Goal: Task Accomplishment & Management: Manage account settings

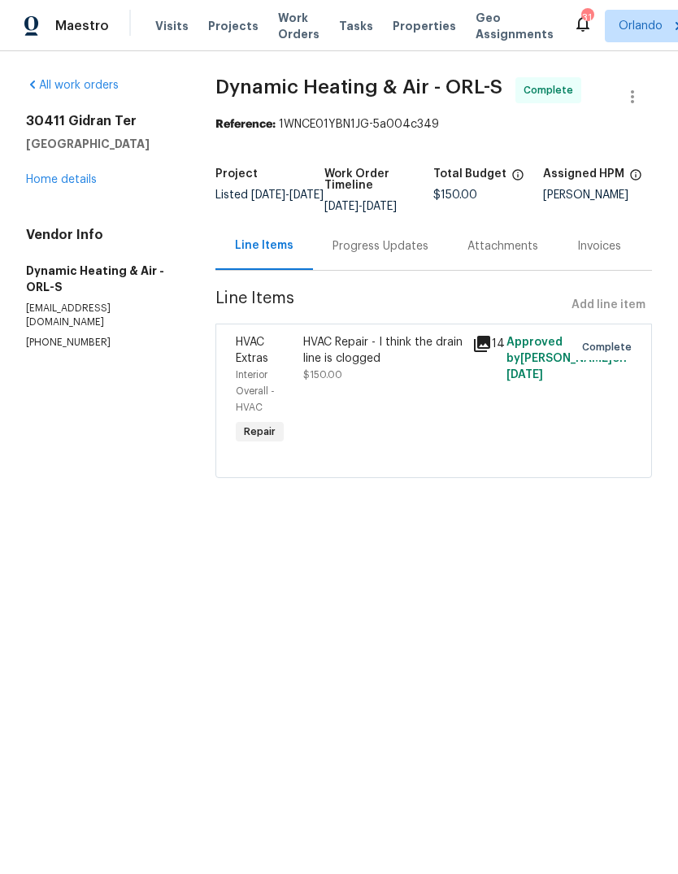
click at [289, 29] on span "Work Orders" at bounding box center [298, 26] width 41 height 33
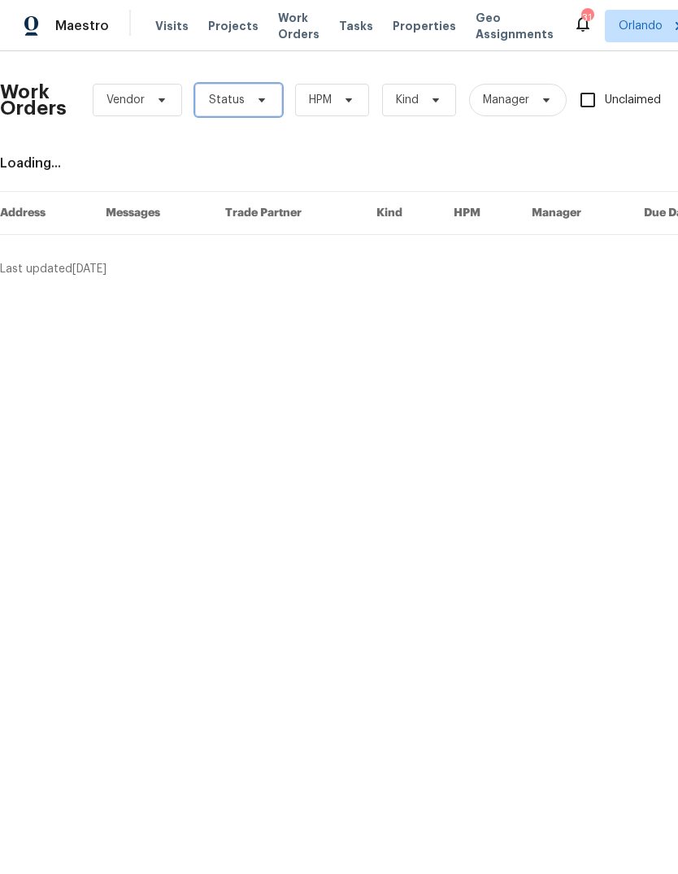
click at [242, 97] on span "Status" at bounding box center [238, 100] width 87 height 33
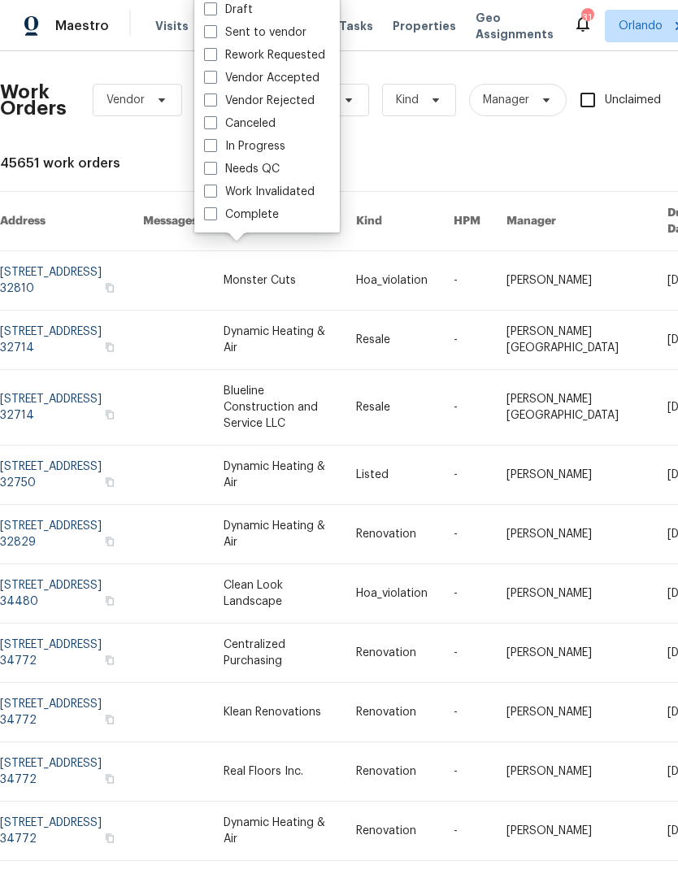
click at [224, 167] on label "Needs QC" at bounding box center [242, 169] width 76 height 16
click at [215, 167] on input "Needs QC" at bounding box center [209, 166] width 11 height 11
checkbox input "true"
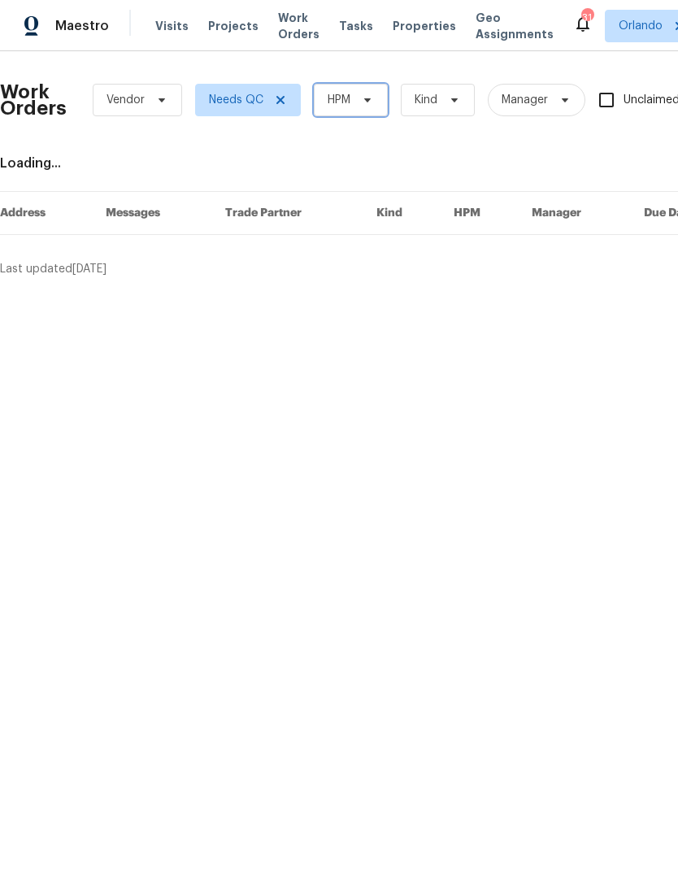
click at [355, 104] on span "HPM" at bounding box center [351, 100] width 74 height 33
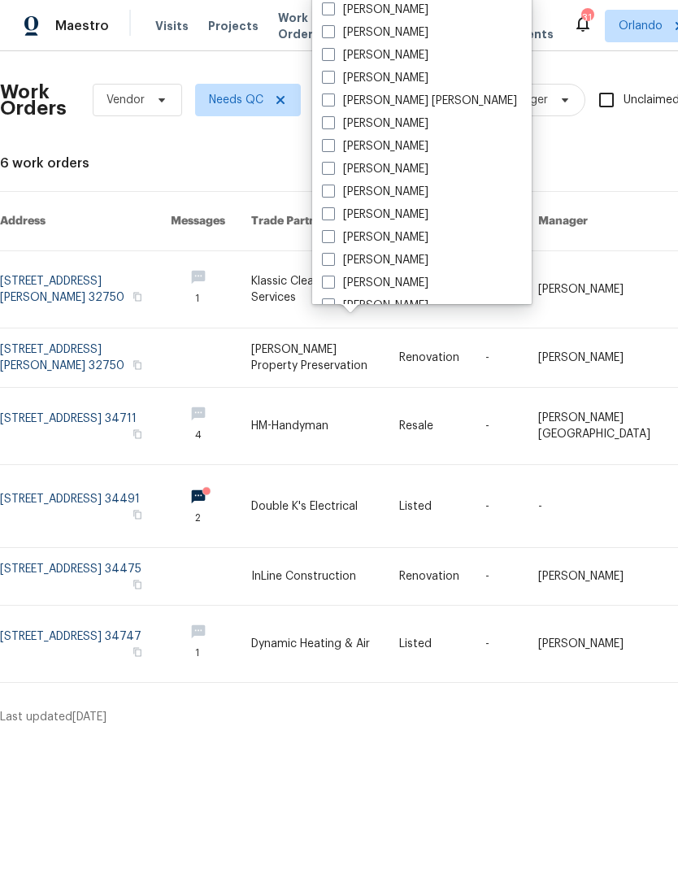
click at [337, 26] on label "[PERSON_NAME]" at bounding box center [375, 32] width 106 height 16
click at [332, 26] on input "[PERSON_NAME]" at bounding box center [327, 29] width 11 height 11
checkbox input "true"
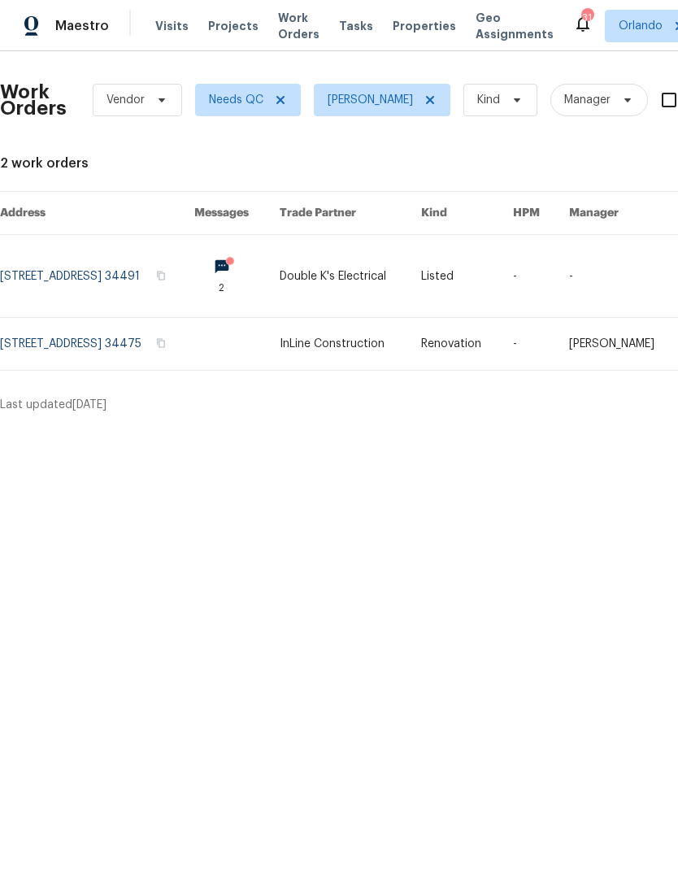
click at [59, 264] on link at bounding box center [97, 276] width 194 height 82
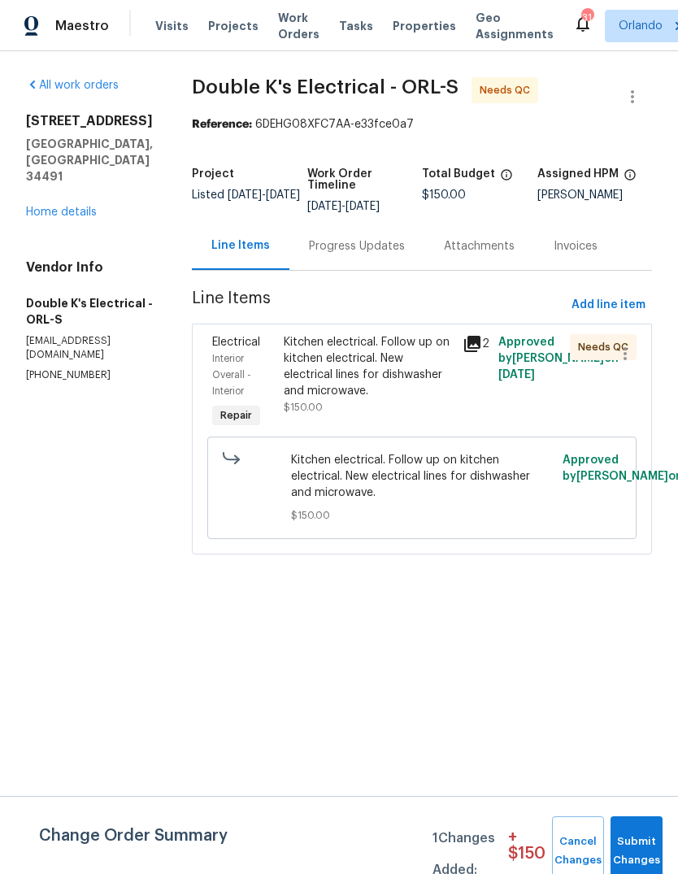
click at [331, 243] on div "Progress Updates" at bounding box center [357, 246] width 96 height 16
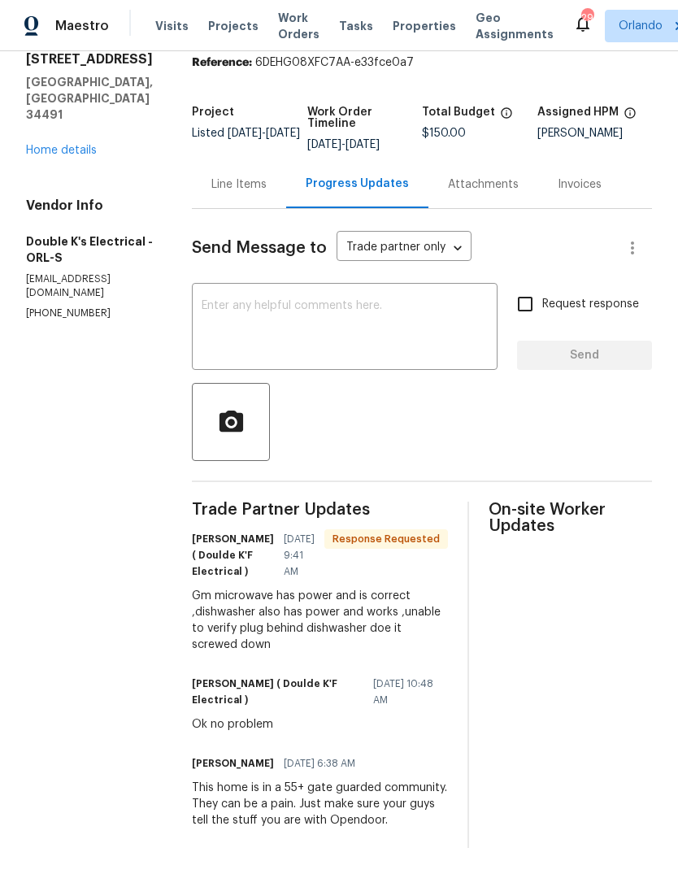
scroll to position [61, 0]
click at [240, 160] on div "Line Items" at bounding box center [239, 184] width 94 height 48
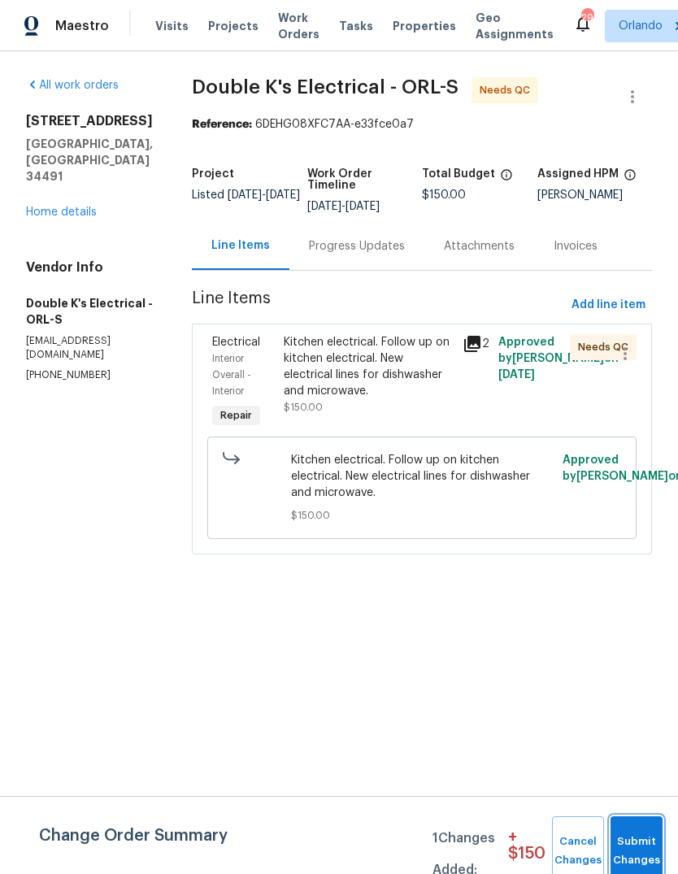
click at [636, 833] on button "Submit Changes" at bounding box center [636, 851] width 52 height 70
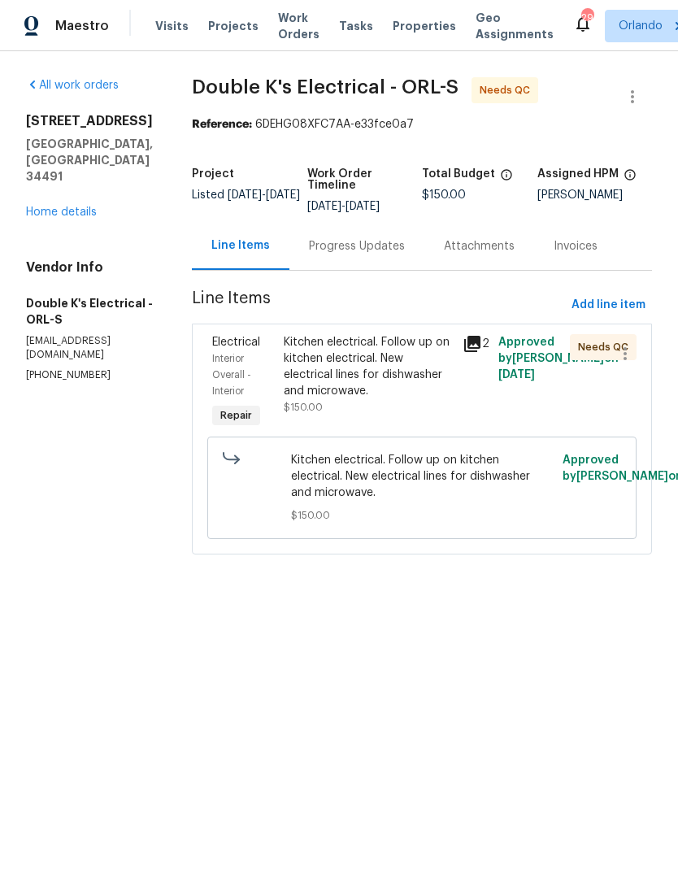
click at [298, 353] on div "Kitchen electrical. Follow up on kitchen electrical. New electrical lines for d…" at bounding box center [368, 366] width 169 height 65
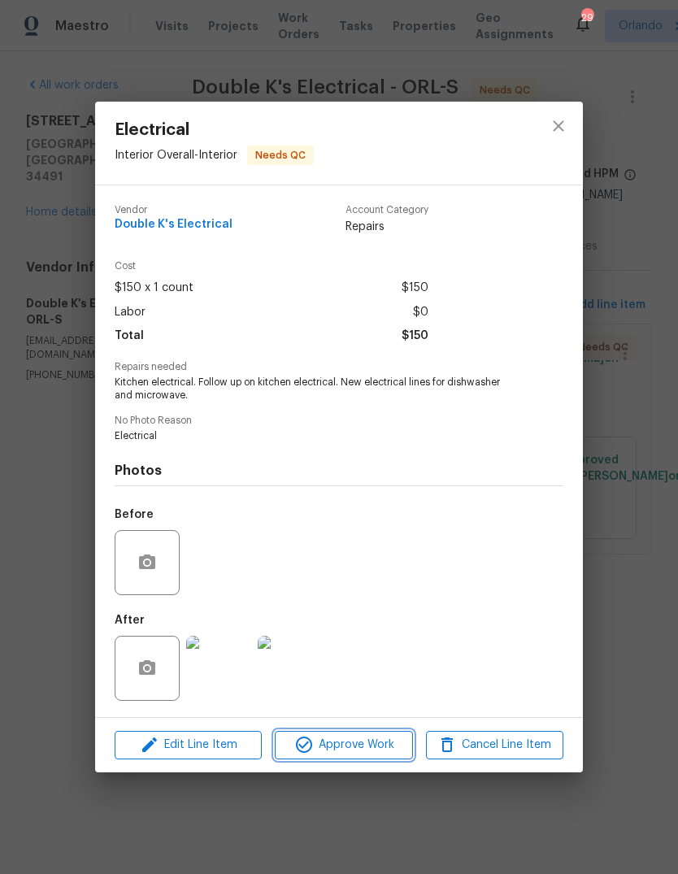
click at [363, 735] on button "Approve Work" at bounding box center [343, 745] width 137 height 28
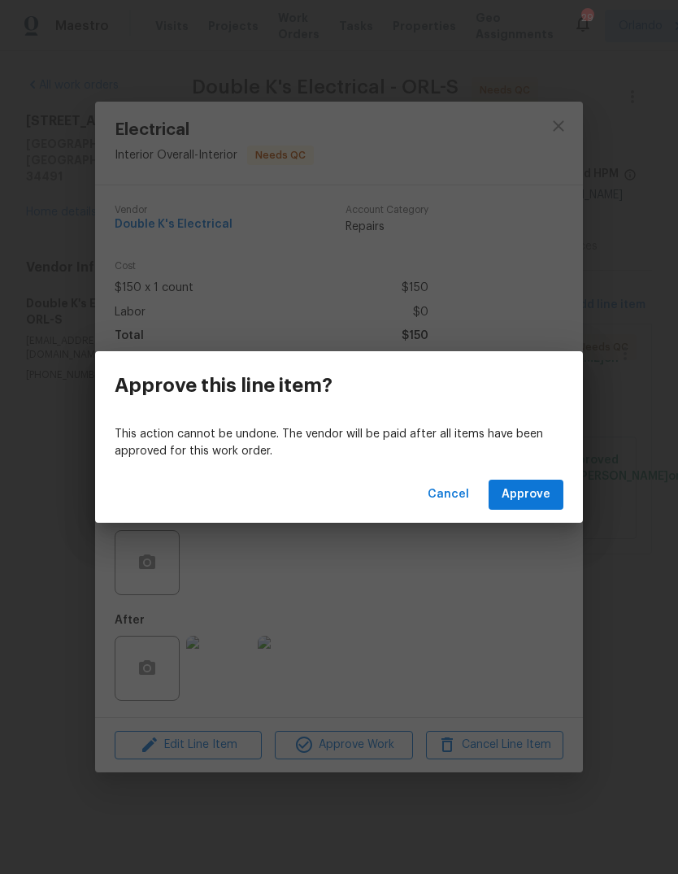
click at [528, 494] on span "Approve" at bounding box center [526, 494] width 49 height 20
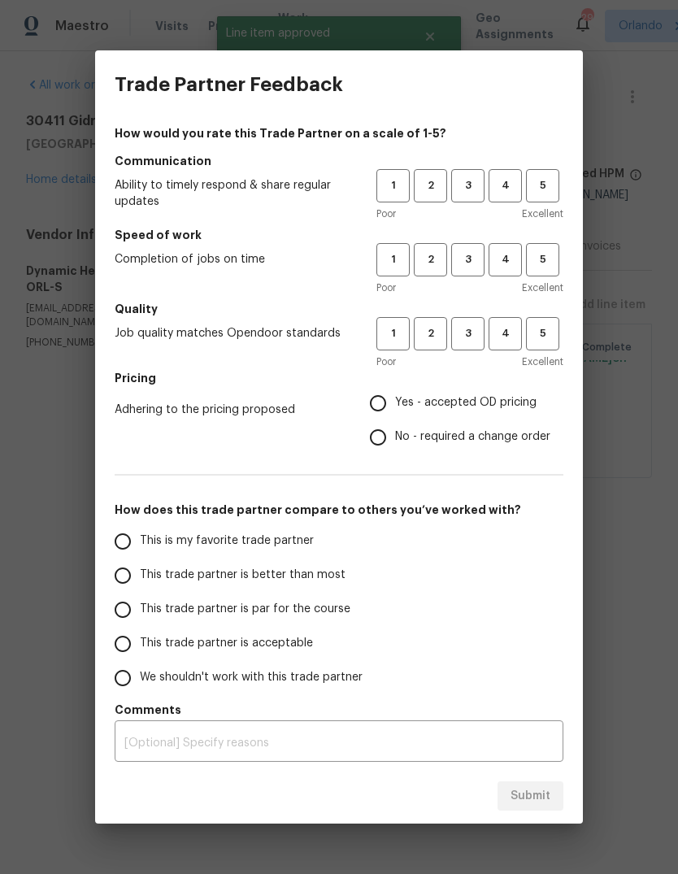
click at [59, 490] on div "Trade Partner Feedback How would you rate this Trade Partner on a scale of 1-5?…" at bounding box center [339, 437] width 678 height 874
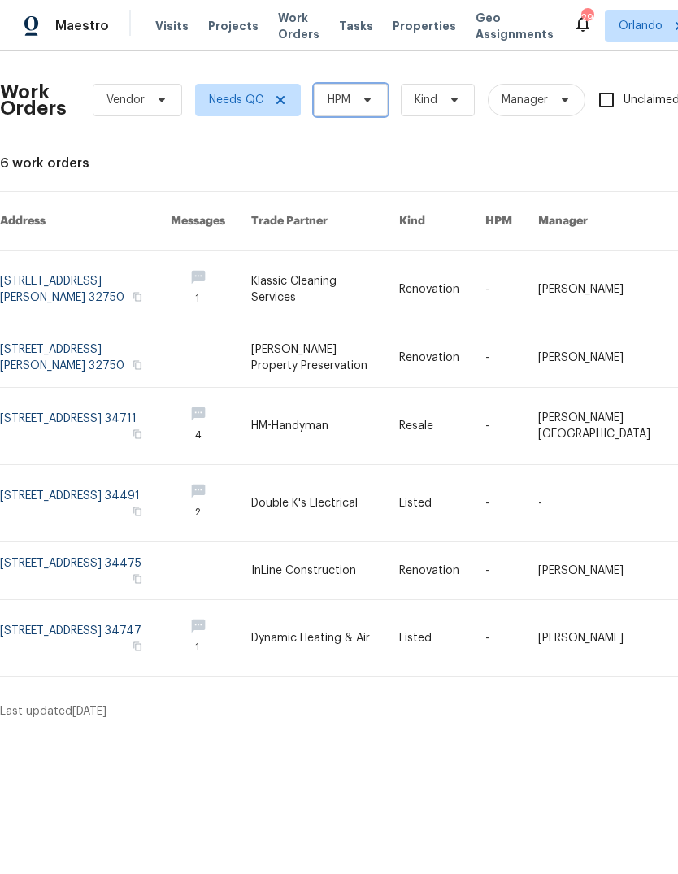
click at [365, 91] on span "HPM" at bounding box center [351, 100] width 74 height 33
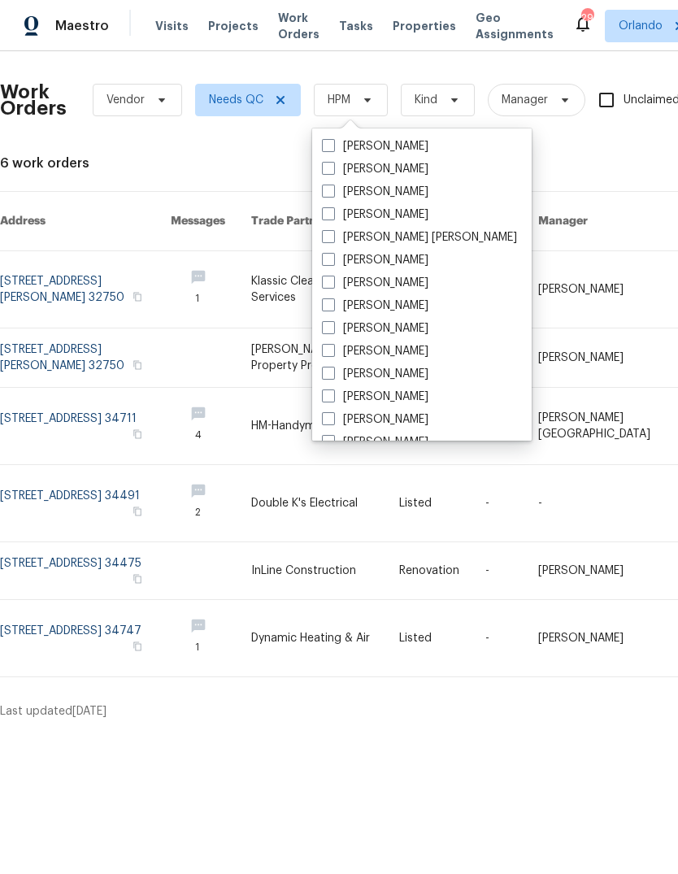
click at [390, 167] on label "[PERSON_NAME]" at bounding box center [375, 169] width 106 height 16
click at [332, 167] on input "[PERSON_NAME]" at bounding box center [327, 166] width 11 height 11
checkbox input "true"
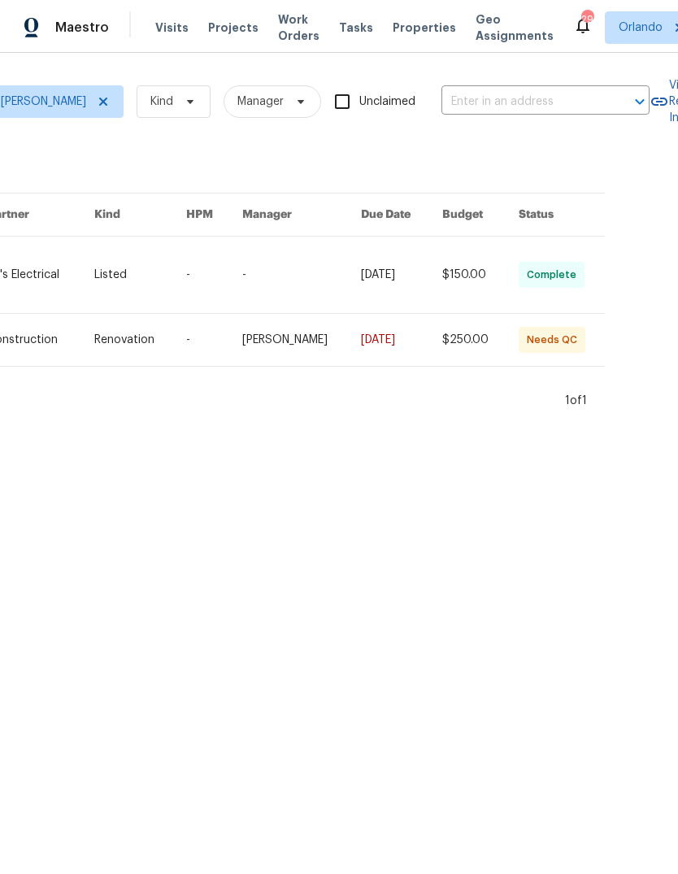
scroll to position [0, 326]
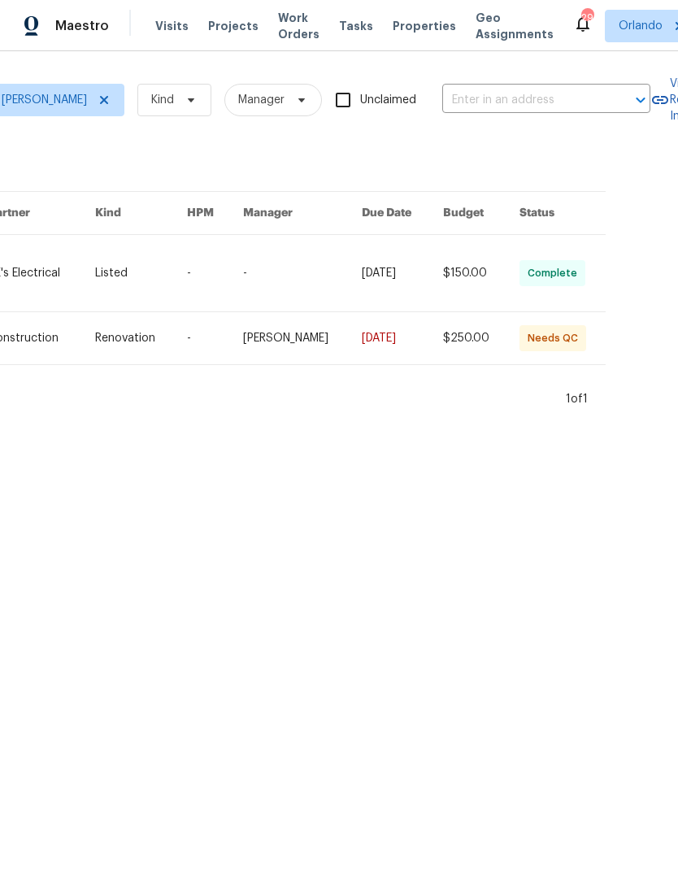
click at [72, 345] on link at bounding box center [24, 338] width 141 height 52
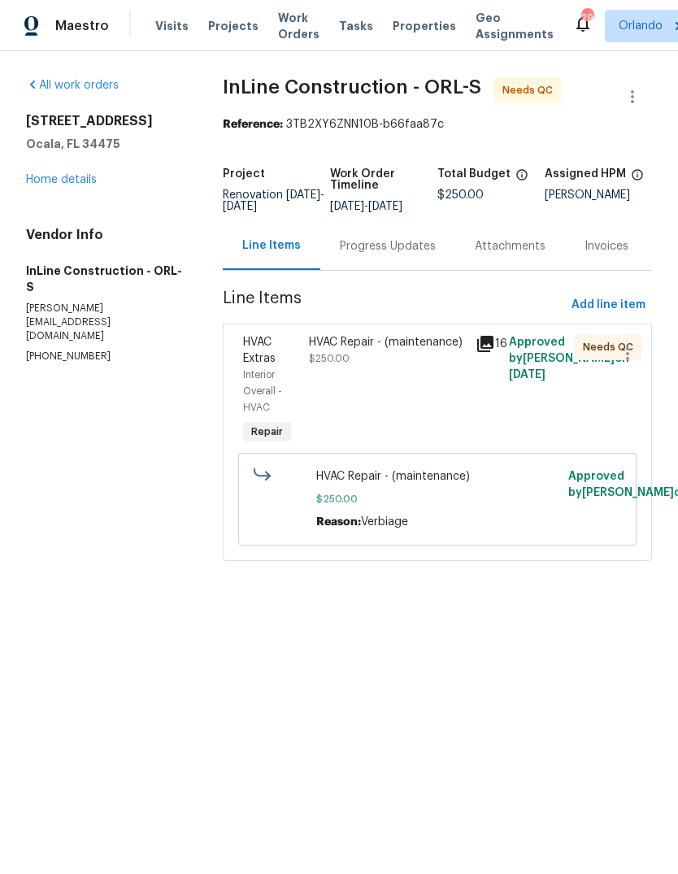
click at [278, 385] on div "Interior Overall - HVAC" at bounding box center [271, 391] width 57 height 49
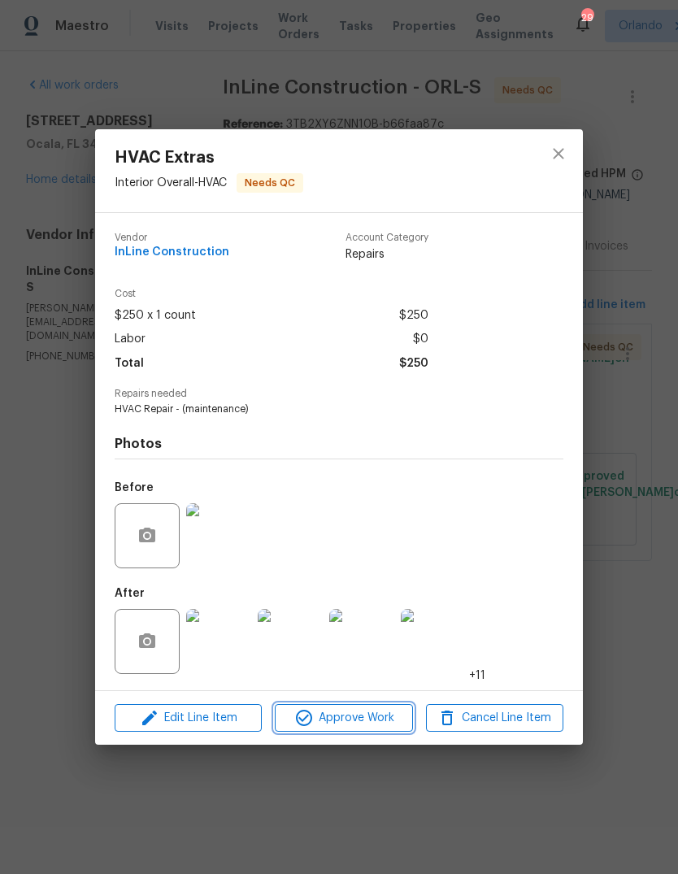
click at [332, 731] on button "Approve Work" at bounding box center [343, 718] width 137 height 28
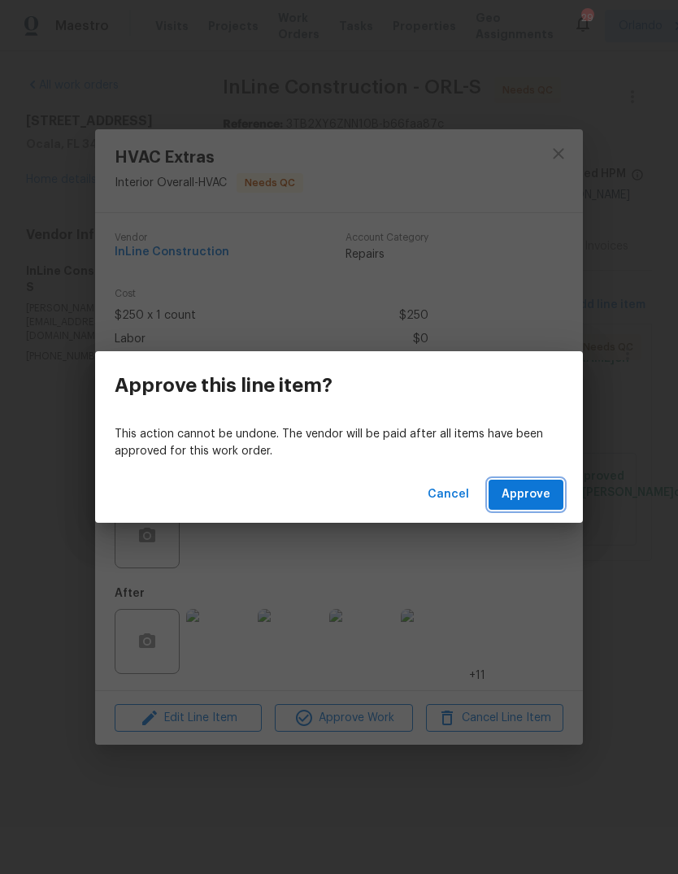
click at [532, 500] on span "Approve" at bounding box center [526, 494] width 49 height 20
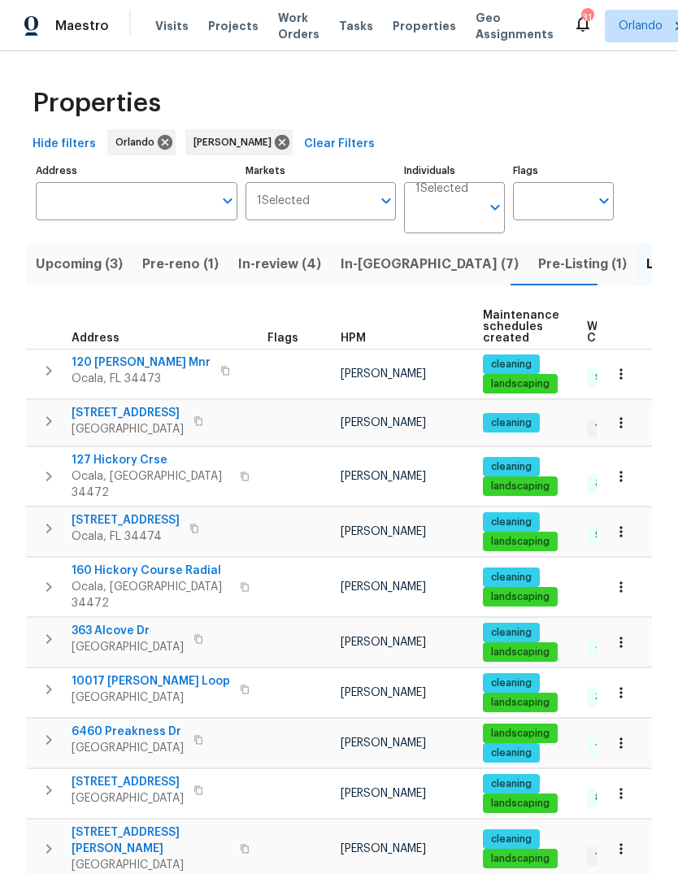
click at [179, 257] on span "Pre-reno (1)" at bounding box center [180, 264] width 76 height 23
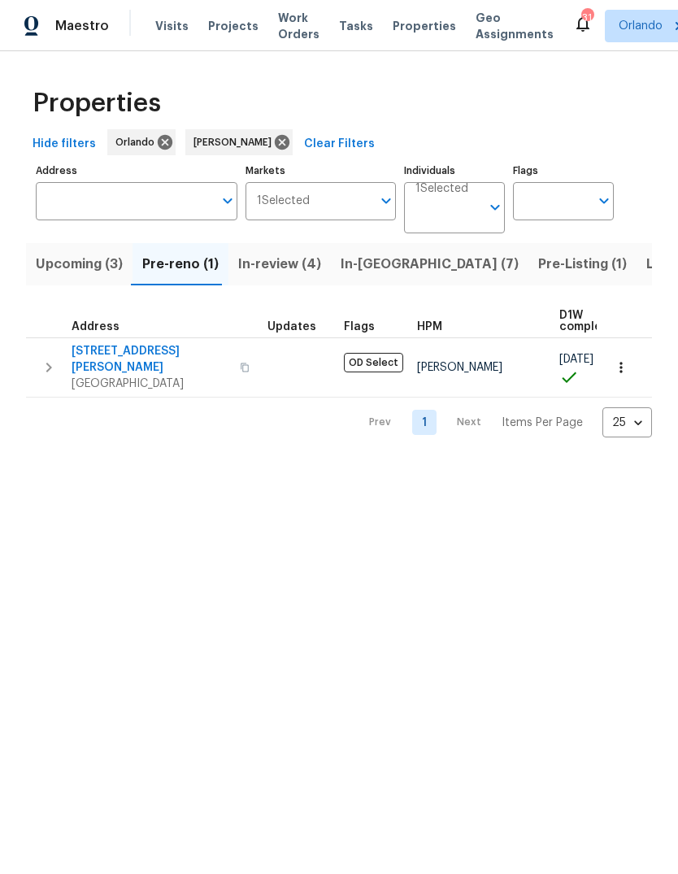
click at [91, 353] on span "[STREET_ADDRESS][PERSON_NAME]" at bounding box center [151, 359] width 159 height 33
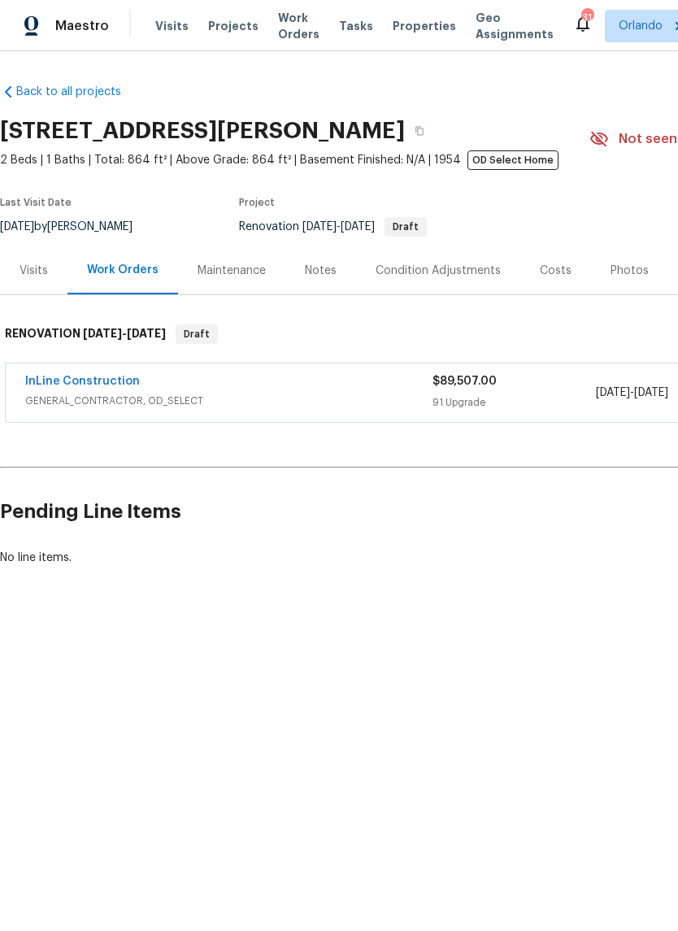
click at [71, 381] on link "InLine Construction" at bounding box center [82, 381] width 115 height 11
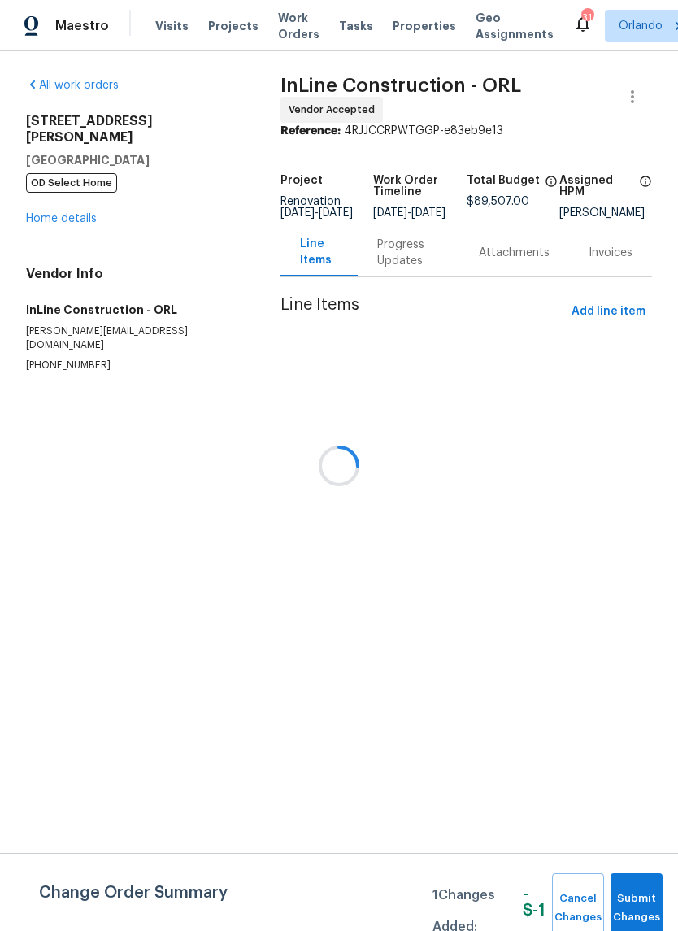
click at [385, 254] on div at bounding box center [339, 465] width 678 height 931
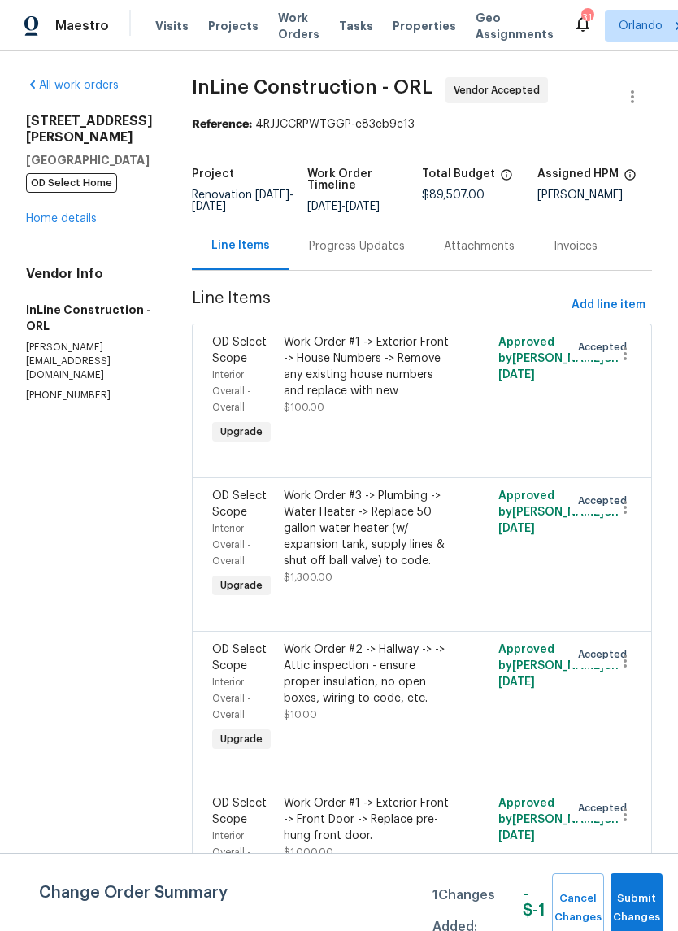
click at [360, 253] on div "Progress Updates" at bounding box center [357, 246] width 96 height 16
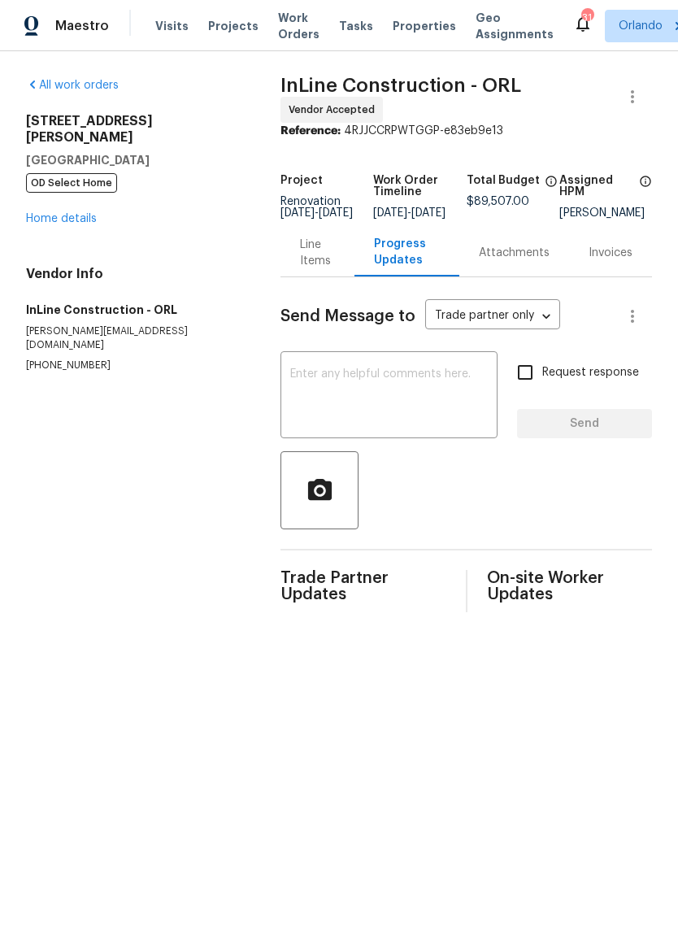
click at [343, 407] on textarea at bounding box center [389, 396] width 198 height 57
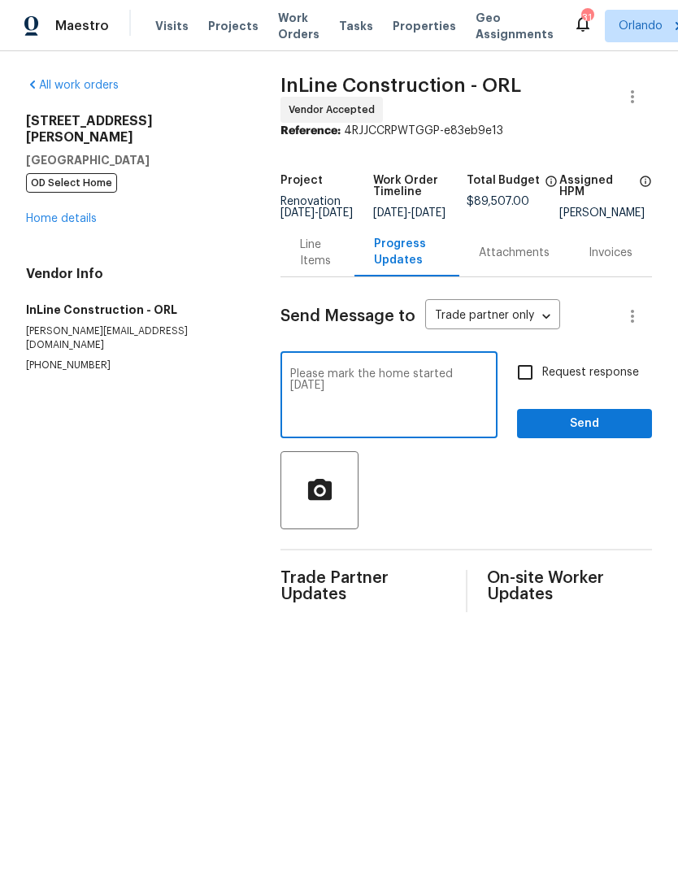
type textarea "Please mark the home started today"
click at [645, 425] on button "Send" at bounding box center [584, 424] width 135 height 30
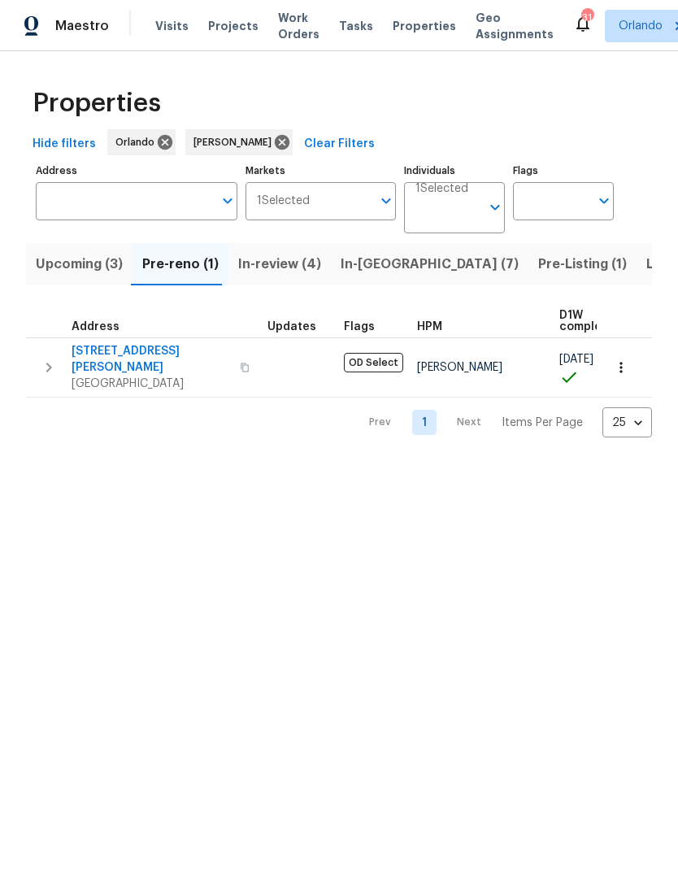
click at [93, 206] on input "Address" at bounding box center [124, 201] width 177 height 38
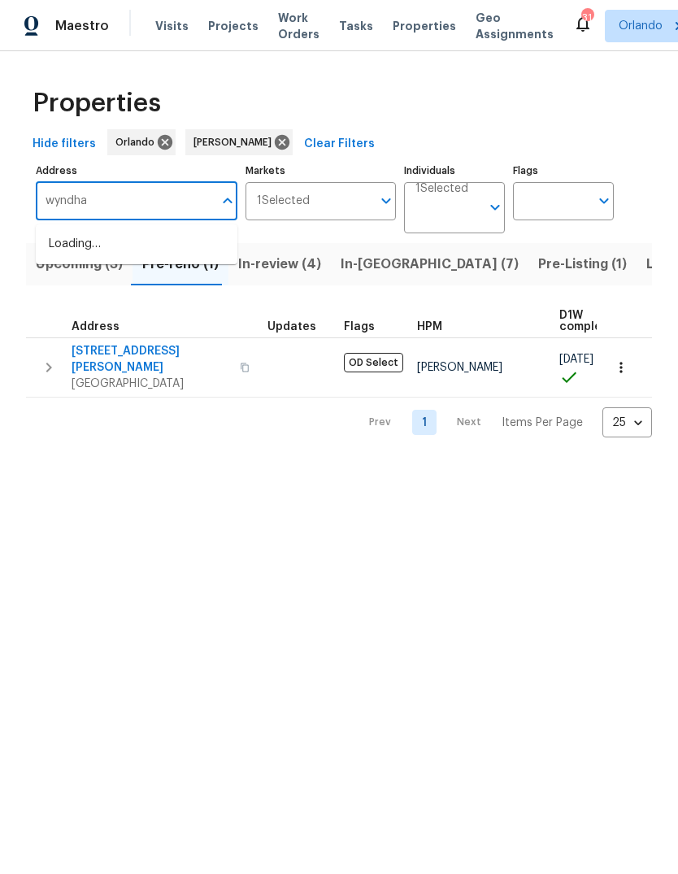
type input "wyndham"
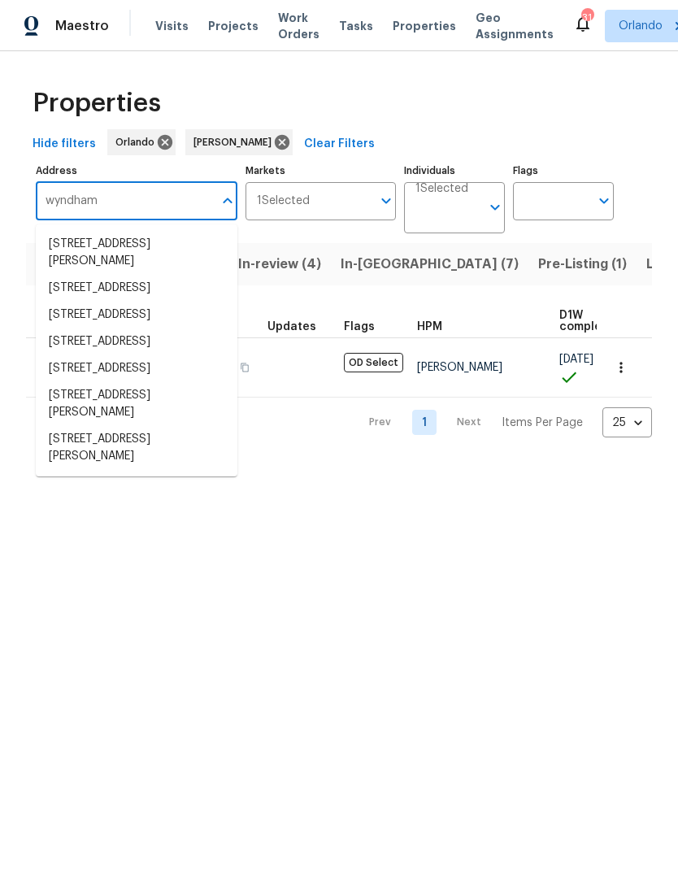
click at [67, 355] on li "[STREET_ADDRESS]" at bounding box center [137, 341] width 202 height 27
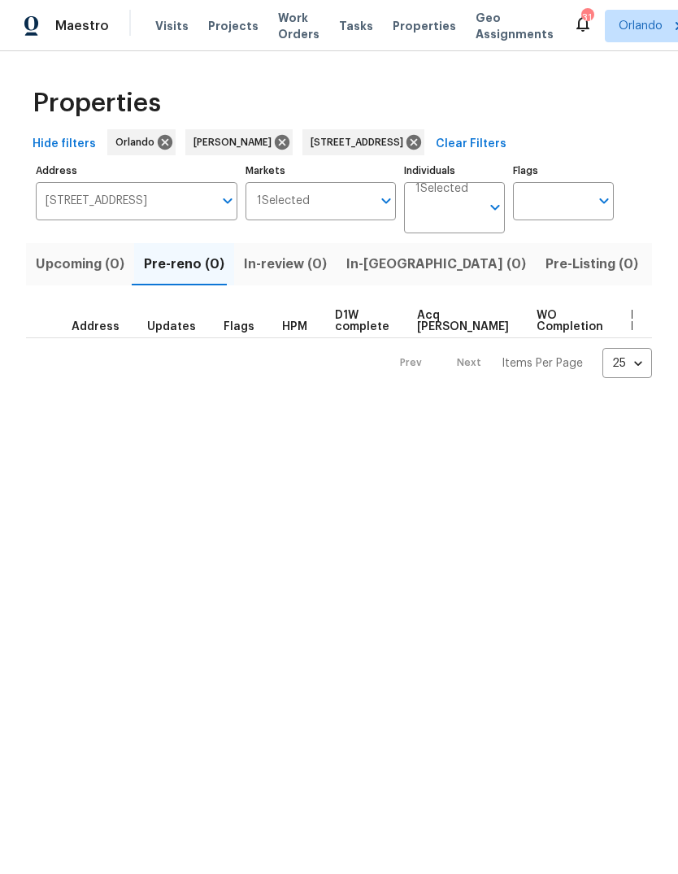
click at [658, 265] on span "Listed (1)" at bounding box center [687, 264] width 59 height 23
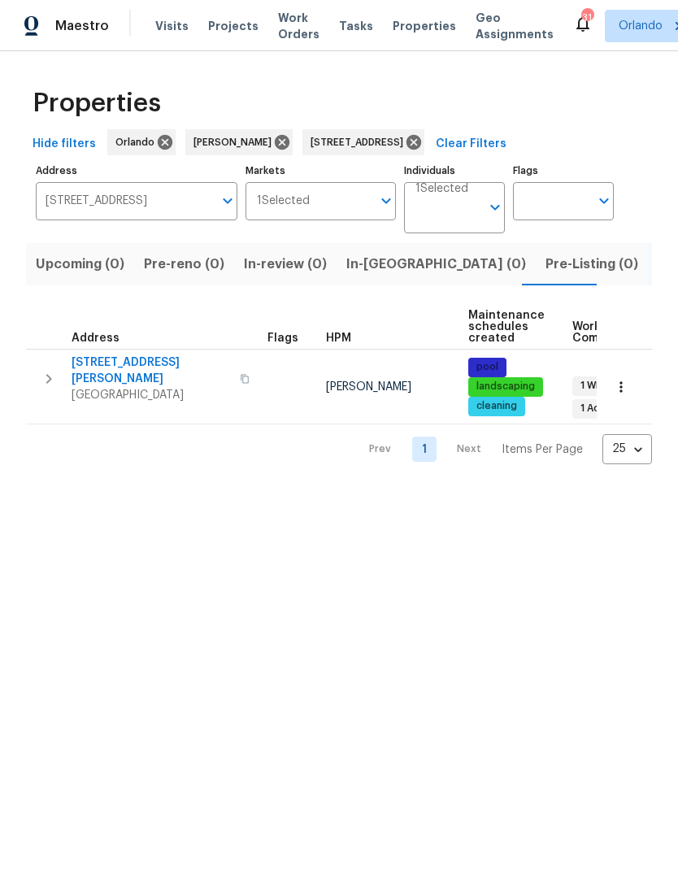
click at [110, 370] on span "[STREET_ADDRESS][PERSON_NAME]" at bounding box center [151, 370] width 159 height 33
click at [421, 139] on icon at bounding box center [413, 142] width 15 height 15
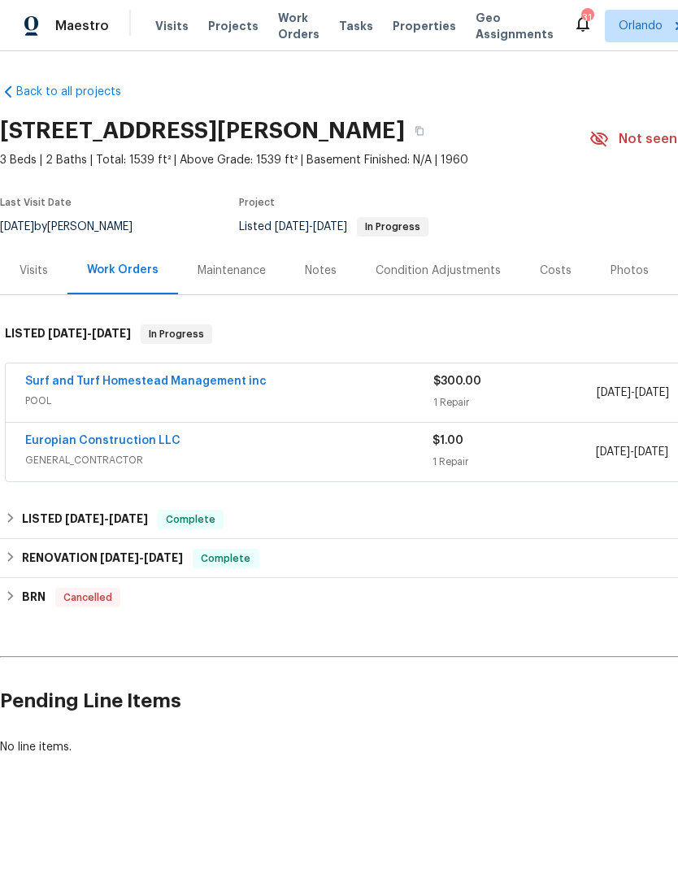
click at [140, 441] on link "Europian Construction LLC" at bounding box center [102, 440] width 155 height 11
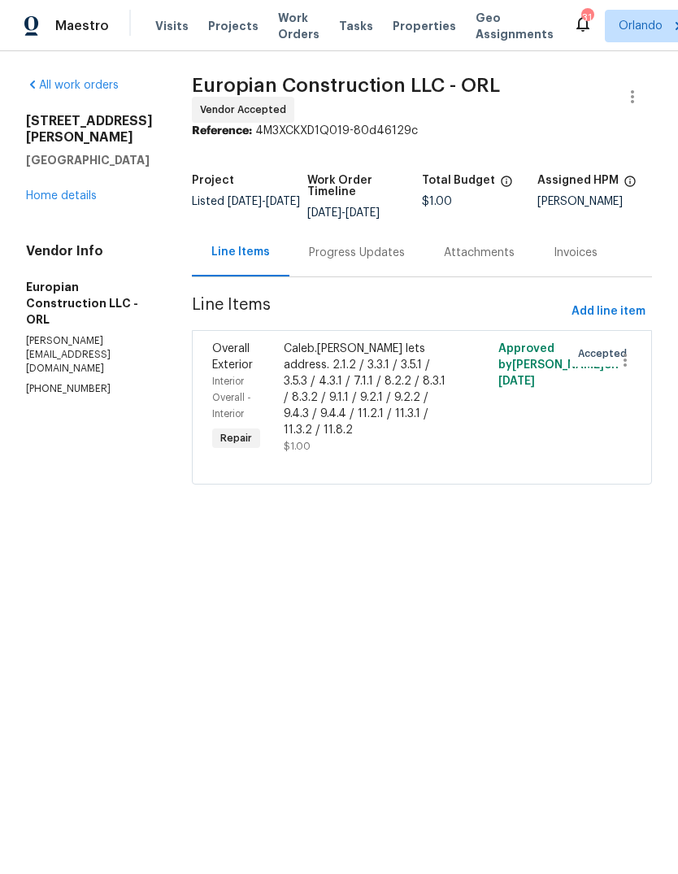
click at [315, 345] on div "Caleb.Hurst lets address. 2.1.2 / 3.3.1 / 3.5.1 / 3.5.3 / 4.3.1 / 7.1.1 / 8.2.2…" at bounding box center [368, 390] width 169 height 98
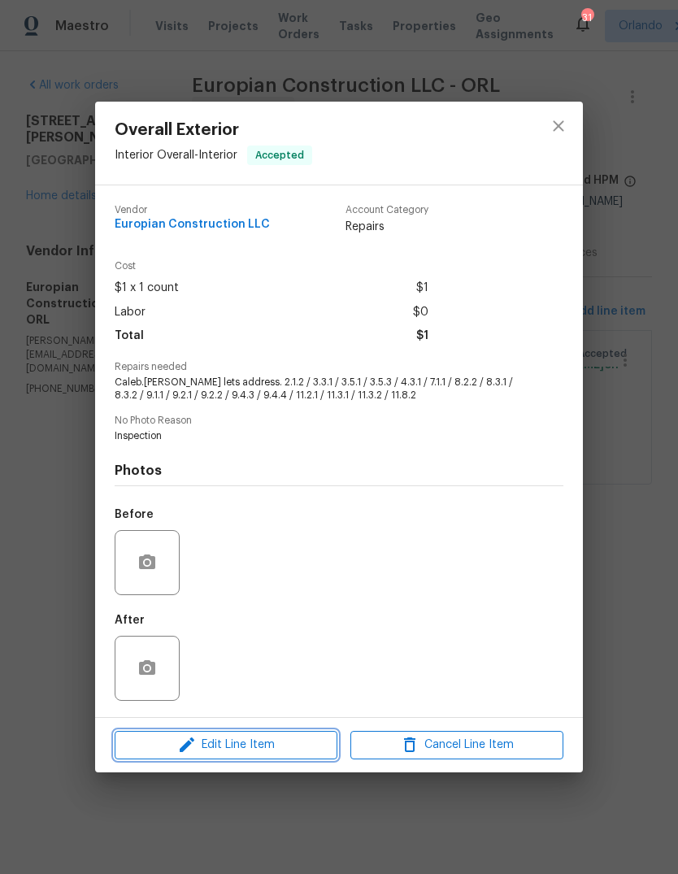
click at [270, 744] on span "Edit Line Item" at bounding box center [225, 745] width 213 height 20
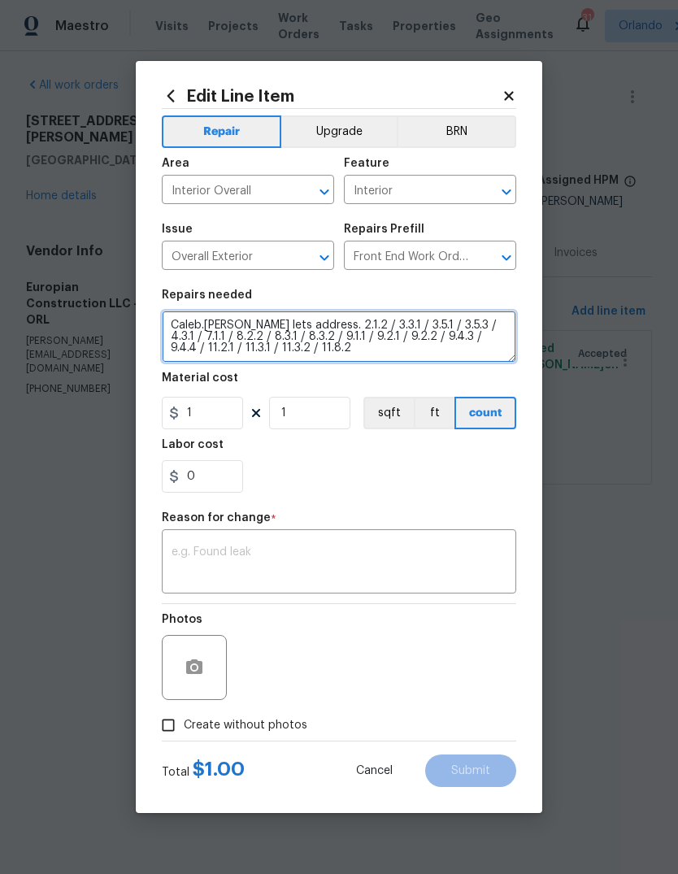
click at [180, 326] on textarea "Caleb.Hurst lets address. 2.1.2 / 3.3.1 / 3.5.1 / 3.5.3 / 4.3.1 / 7.1.1 / 8.2.2…" at bounding box center [339, 337] width 354 height 52
click at [183, 326] on textarea "Caleb.Hurst lets address. 2.1.2 / 3.3.1 / 3.5.1 / 3.5.3 / 4.3.1 / 7.1.1 / 8.2.2…" at bounding box center [339, 337] width 354 height 52
click at [182, 326] on textarea "Caleb.Hurst lets address. 2.1.2 / 3.3.1 / 3.5.1 / 3.5.3 / 4.3.1 / 7.1.1 / 8.2.2…" at bounding box center [339, 337] width 354 height 52
paste textarea "2.1.2 no charge 3.3.1 no charge 3.5.1 / 3.5.3 replace the gfi new 3 piece GFI o…"
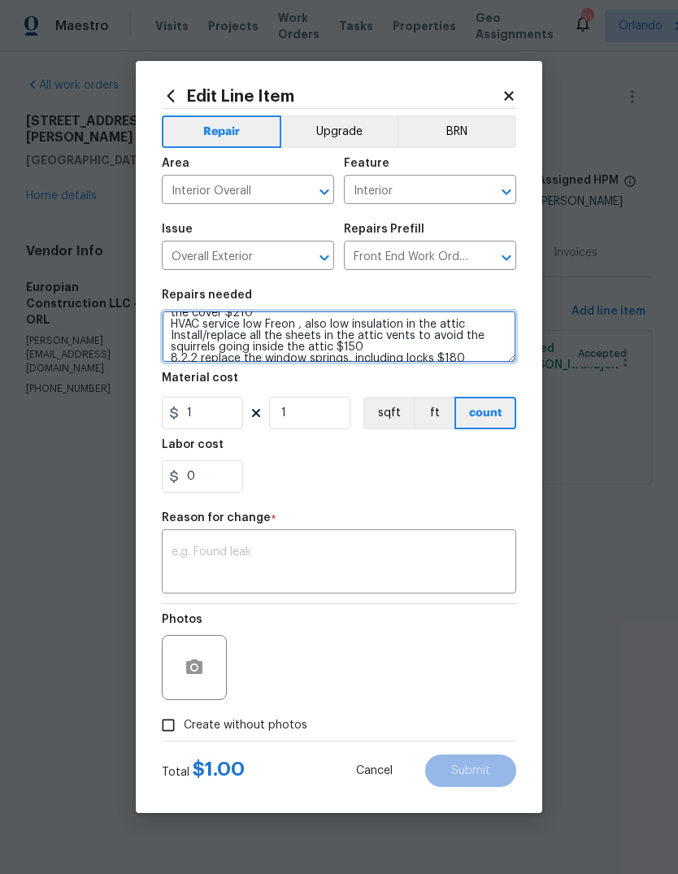
scroll to position [47, 0]
click at [389, 343] on textarea "2.1.2 no charge 3.3.1 no charge 3.5.1 / 3.5.3 replace the gfi new 3 piece GFI o…" at bounding box center [339, 337] width 354 height 52
type textarea "2.1.2 no charge 3.3.1 no charge 3.5.1 / 3.5.3 replace the gfi new 3 piece GFI o…"
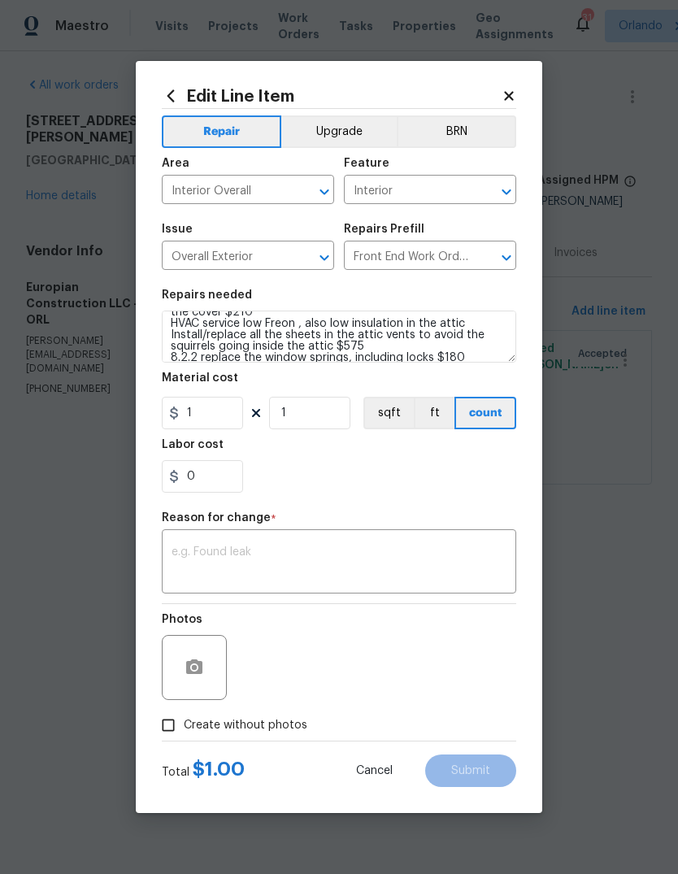
click at [444, 473] on div "0" at bounding box center [339, 476] width 354 height 33
click at [441, 569] on textarea at bounding box center [339, 563] width 335 height 34
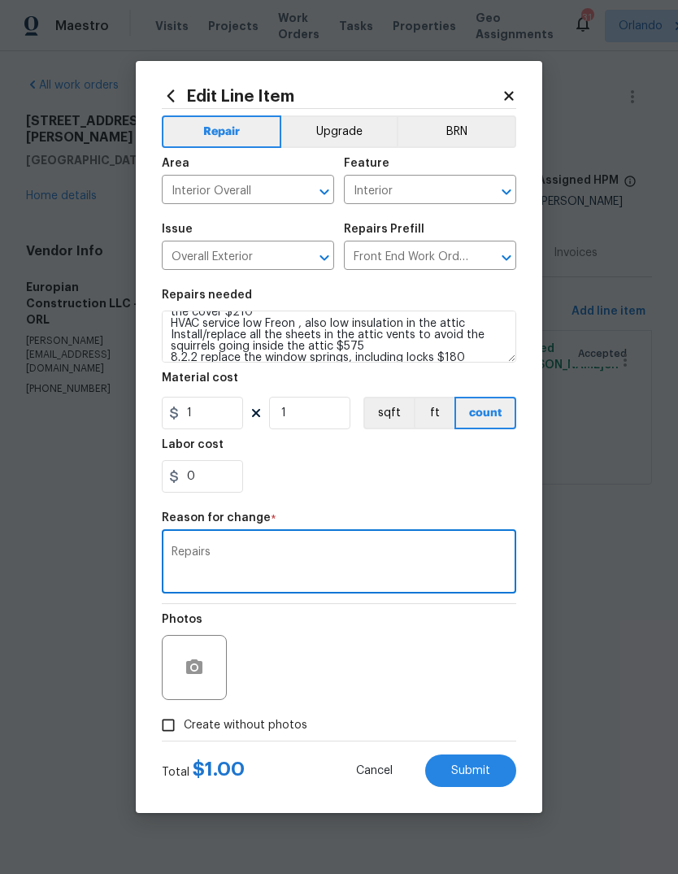
type textarea "Repairs"
click at [480, 471] on div "0" at bounding box center [339, 476] width 354 height 33
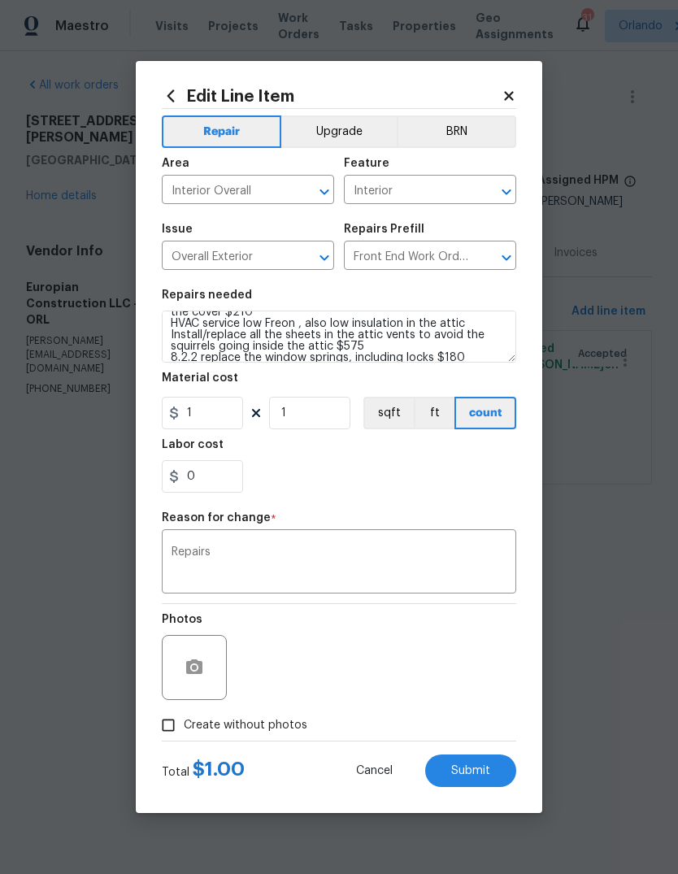
click at [503, 779] on button "Submit" at bounding box center [470, 770] width 91 height 33
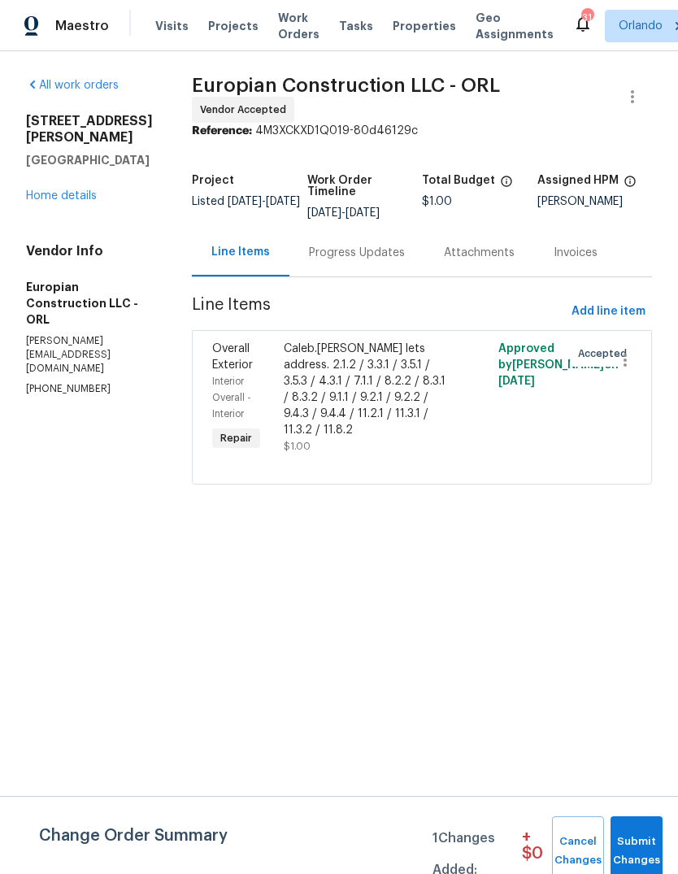
click at [297, 389] on div "Caleb.Hurst lets address. 2.1.2 / 3.3.1 / 3.5.1 / 3.5.3 / 4.3.1 / 7.1.1 / 8.2.2…" at bounding box center [368, 390] width 169 height 98
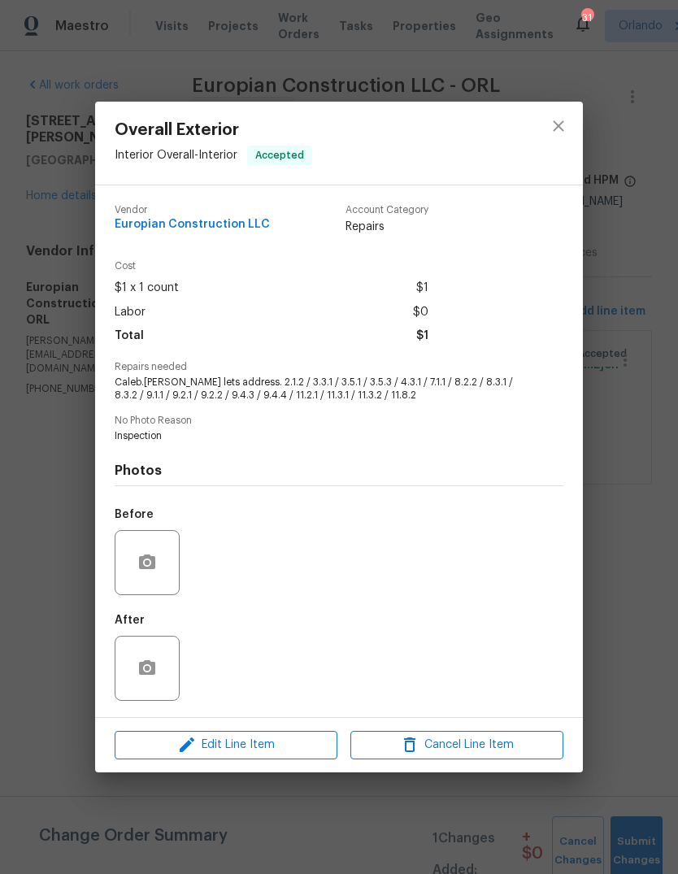
click at [185, 745] on icon "button" at bounding box center [187, 745] width 20 height 20
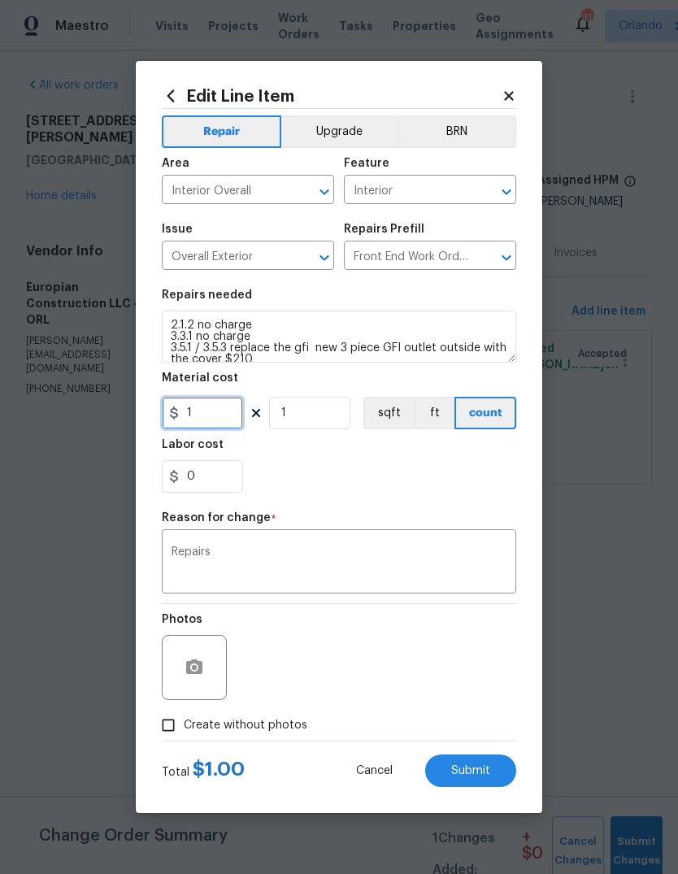
click at [215, 419] on input "1" at bounding box center [202, 413] width 81 height 33
type input "1554"
click at [460, 549] on textarea "Repairs" at bounding box center [339, 563] width 335 height 34
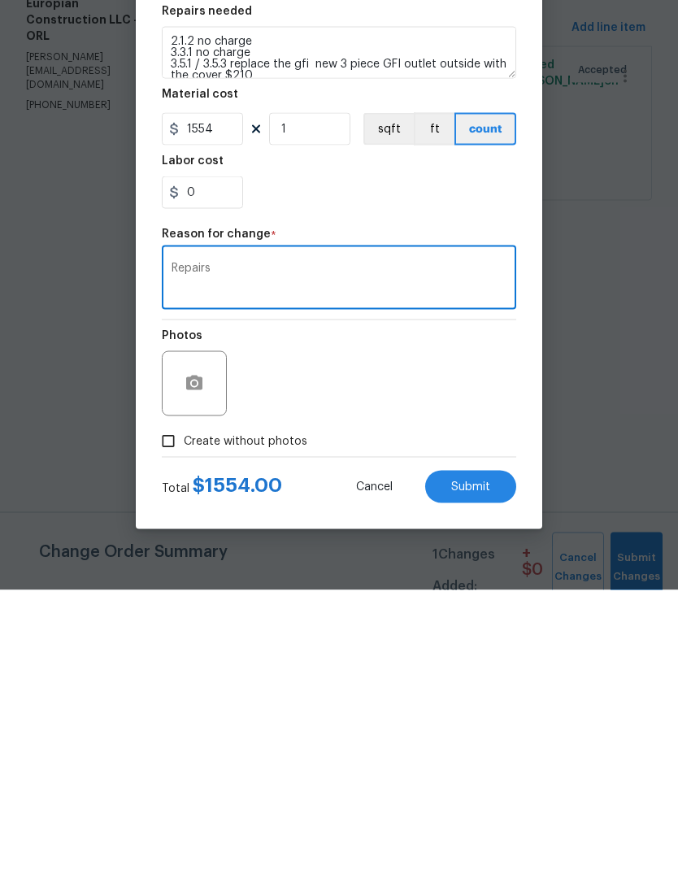
click at [497, 754] on button "Submit" at bounding box center [470, 770] width 91 height 33
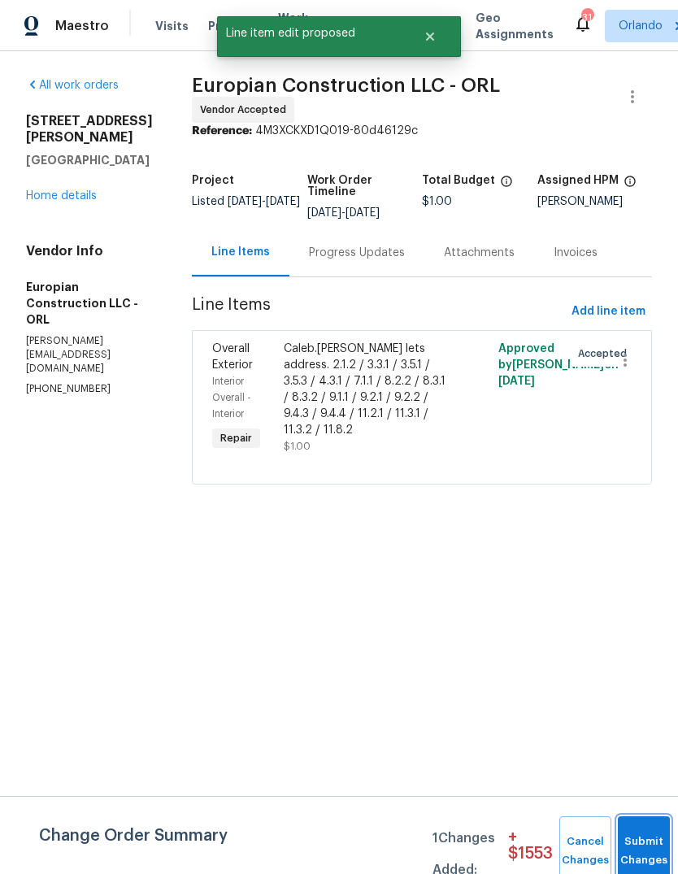
click at [635, 843] on button "Submit Changes" at bounding box center [644, 851] width 52 height 70
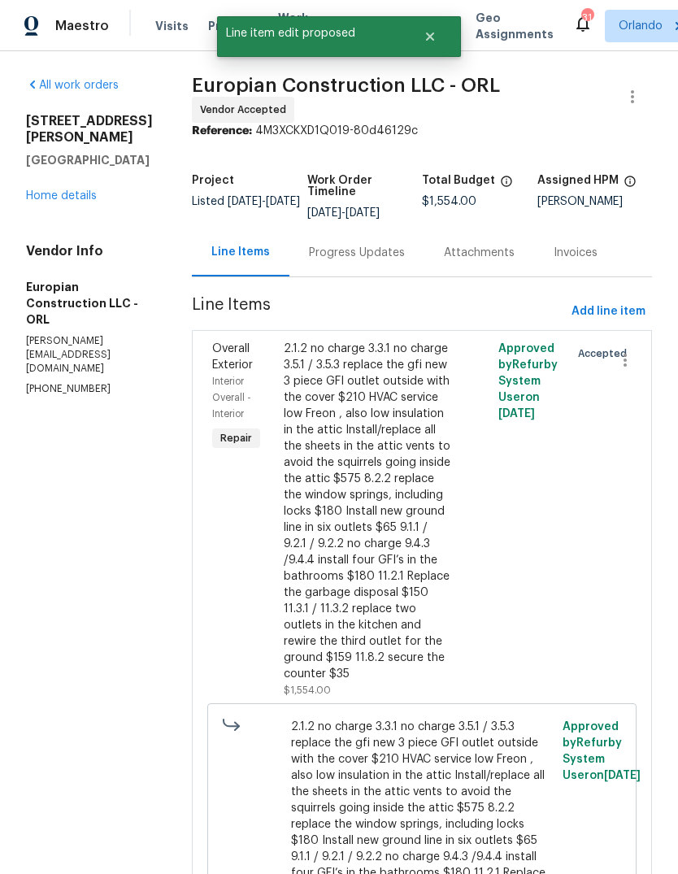
click at [381, 245] on div "Progress Updates" at bounding box center [357, 253] width 96 height 16
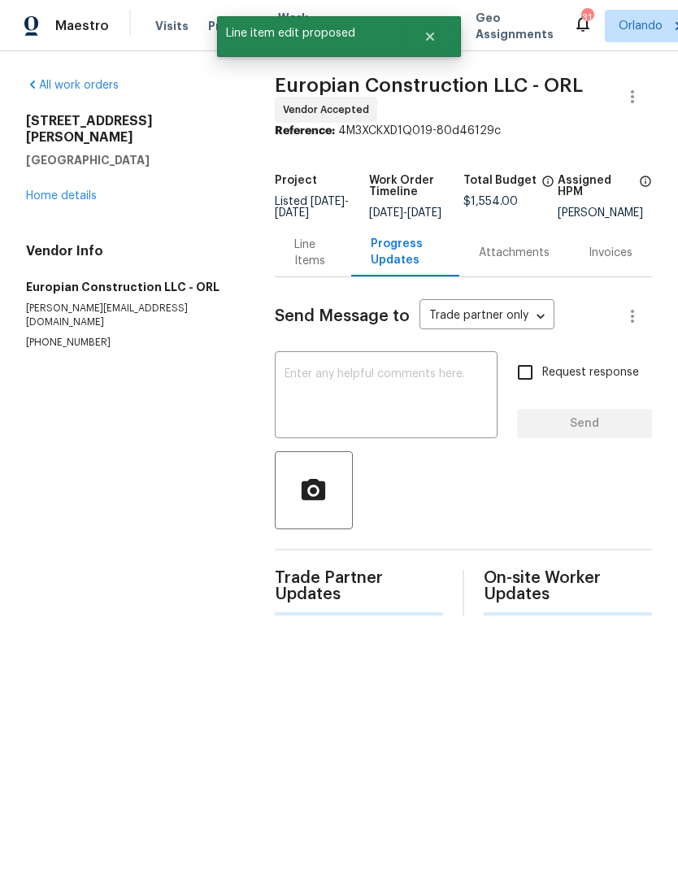
click at [402, 397] on textarea at bounding box center [386, 396] width 203 height 57
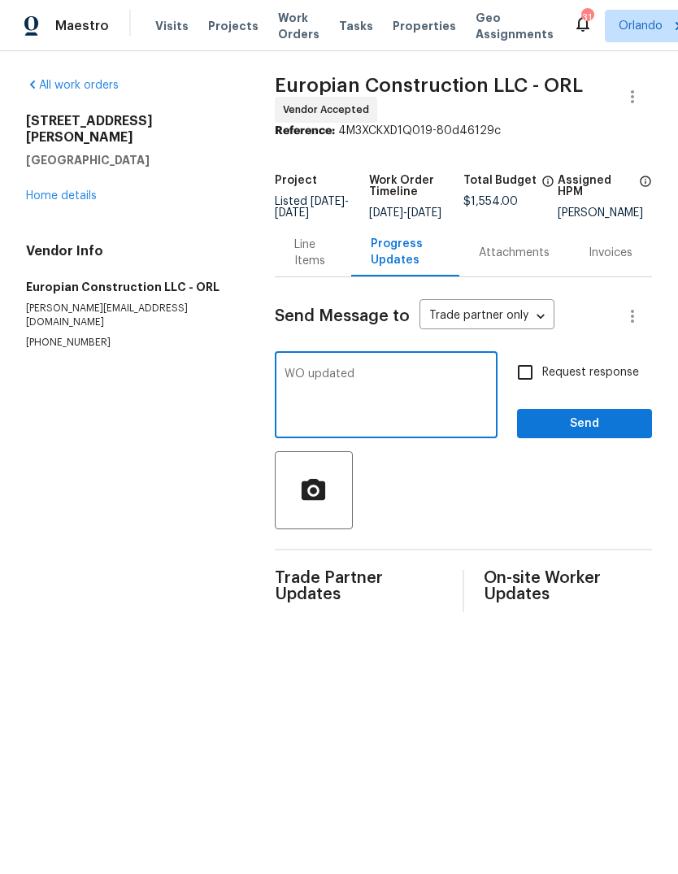
type textarea "WO updated"
click at [89, 518] on section "All work orders 2710 Wyndham Ln Orlando, FL 32808 Home details Vendor Info Euro…" at bounding box center [131, 344] width 210 height 535
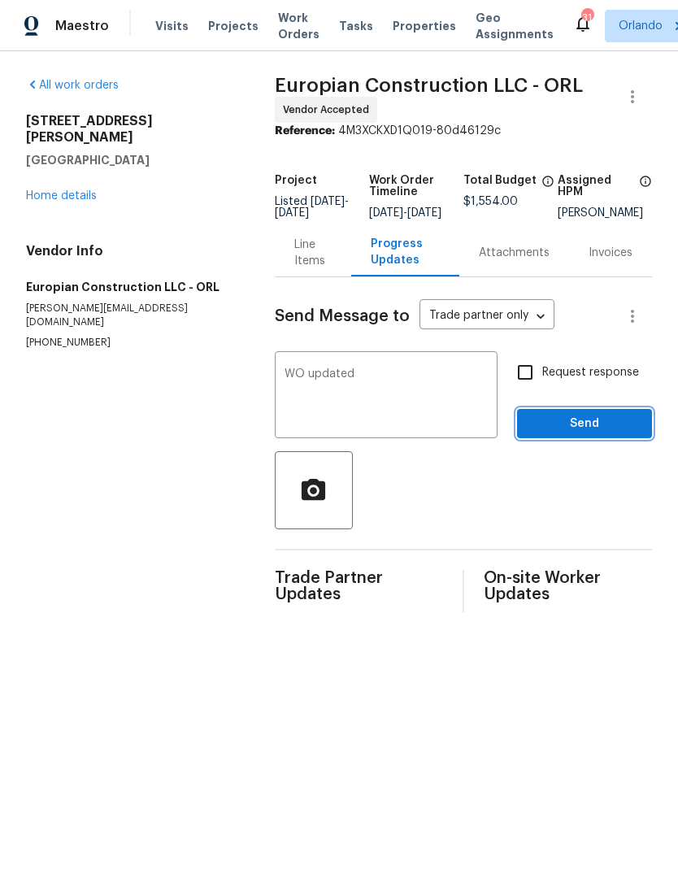
click at [611, 430] on span "Send" at bounding box center [584, 424] width 109 height 20
